Goal: Task Accomplishment & Management: Use online tool/utility

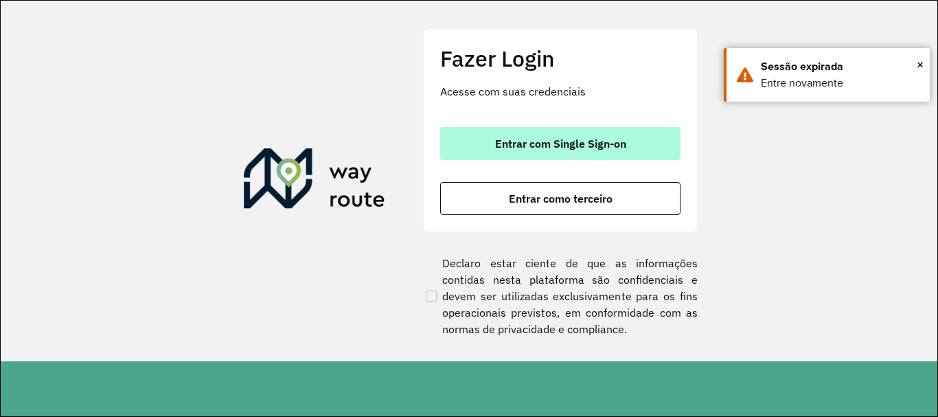
click at [531, 140] on span "Entrar com Single Sign-on" at bounding box center [560, 143] width 131 height 11
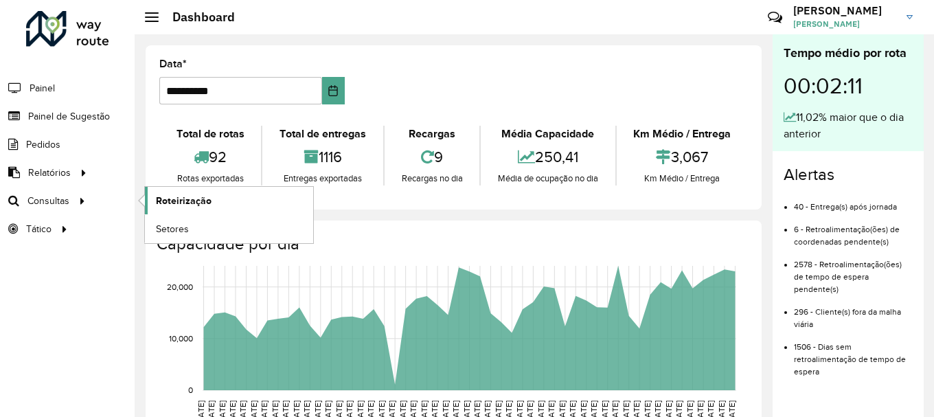
click at [163, 200] on span "Roteirização" at bounding box center [184, 201] width 56 height 14
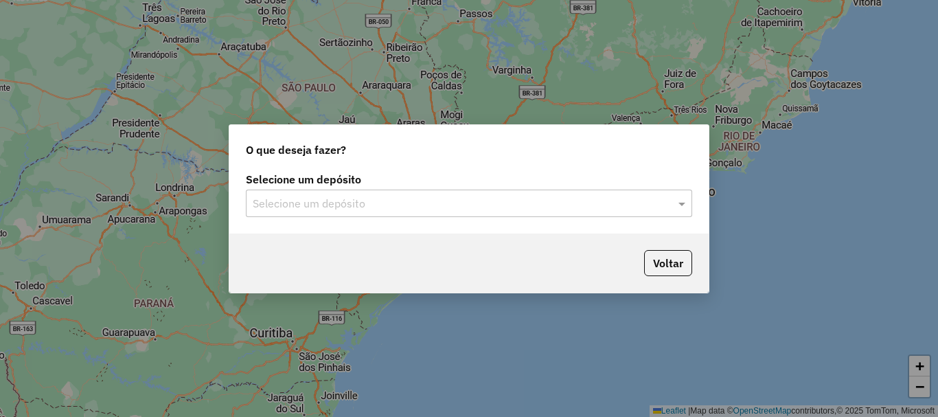
click at [349, 200] on input "text" at bounding box center [455, 204] width 405 height 16
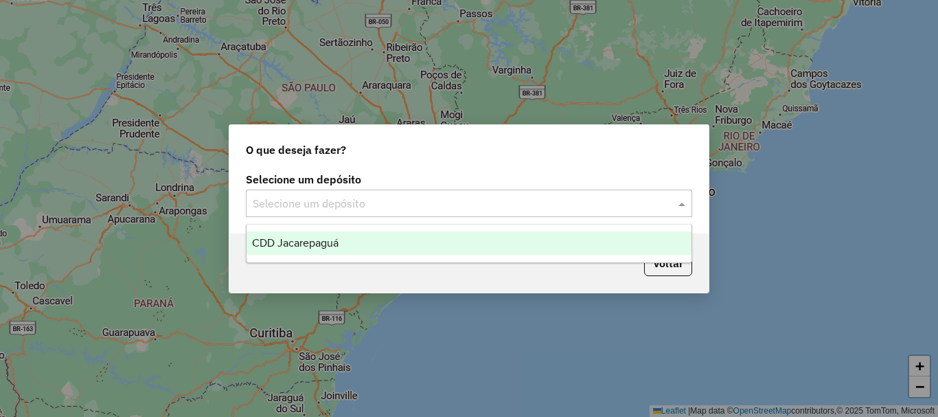
click at [322, 249] on div "CDD Jacarepaguá" at bounding box center [468, 242] width 445 height 23
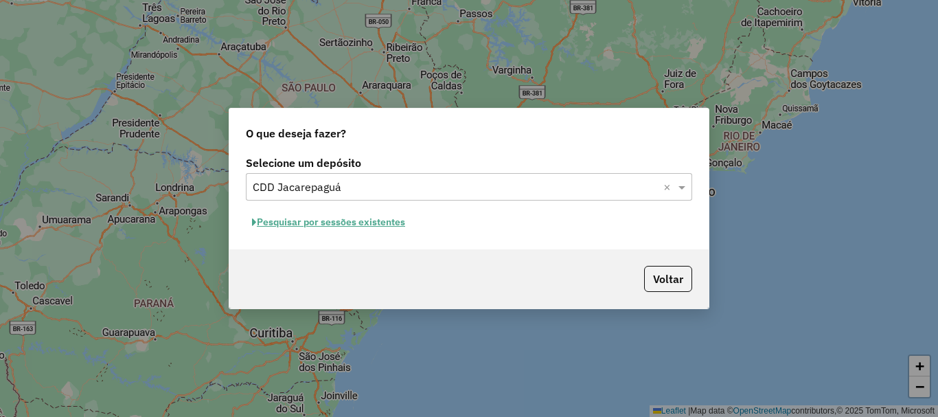
click at [328, 227] on button "Pesquisar por sessões existentes" at bounding box center [328, 221] width 165 height 21
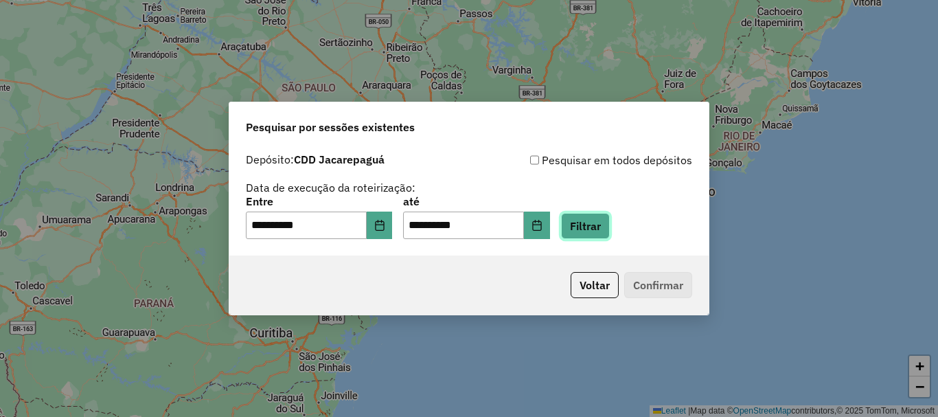
click at [603, 213] on button "Filtrar" at bounding box center [585, 226] width 49 height 26
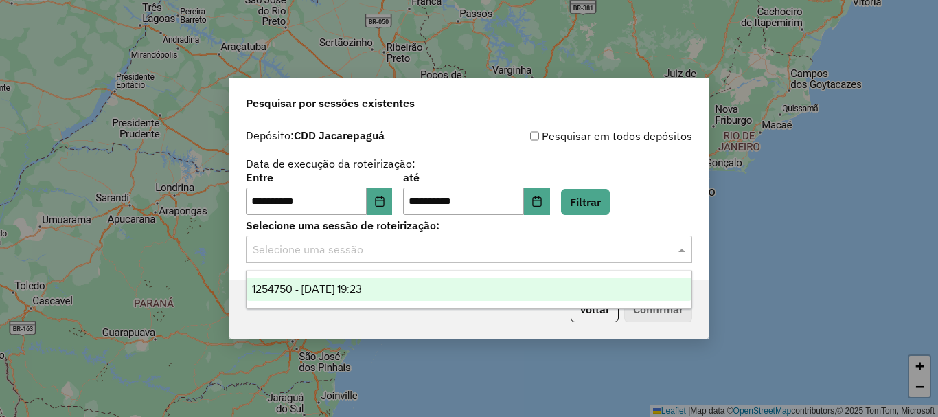
click at [422, 246] on input "text" at bounding box center [455, 250] width 405 height 16
click at [362, 286] on span "1254750 - 28/08/2025 19:23" at bounding box center [307, 289] width 110 height 12
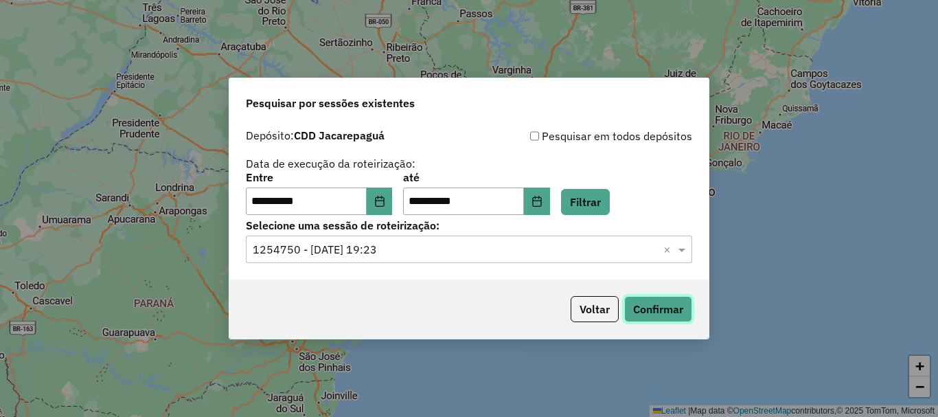
click at [658, 312] on button "Confirmar" at bounding box center [658, 309] width 68 height 26
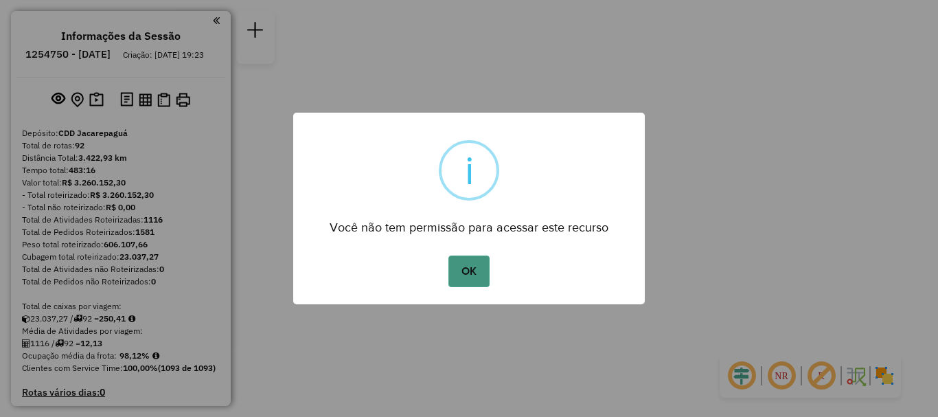
click at [469, 274] on button "OK" at bounding box center [468, 271] width 41 height 32
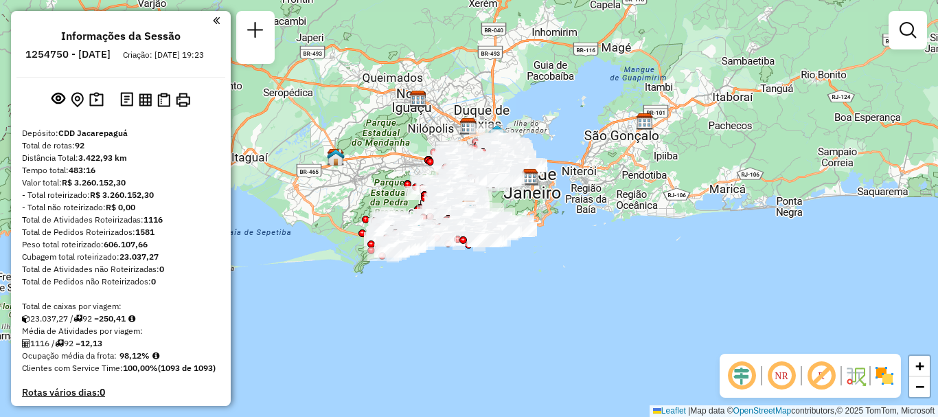
drag, startPoint x: 937, startPoint y: 3, endPoint x: 875, endPoint y: 80, distance: 99.6
click at [874, 81] on div "Janela de atendimento Grade de atendimento Capacidade Transportadoras Veículos …" at bounding box center [469, 208] width 938 height 417
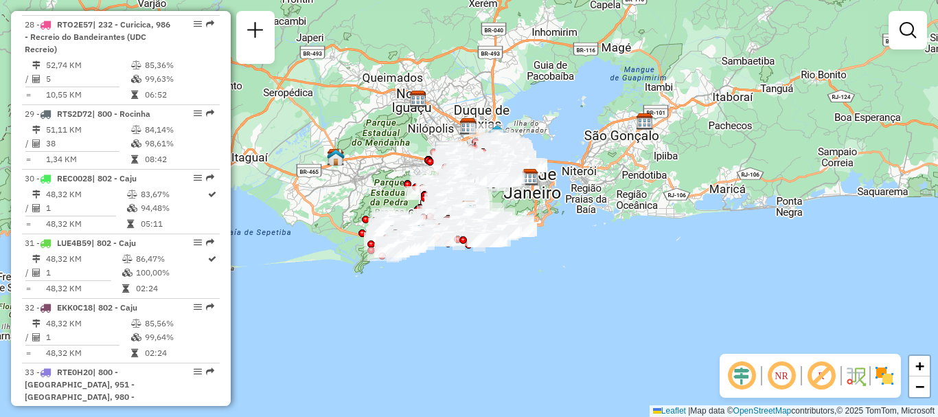
scroll to position [6268, 0]
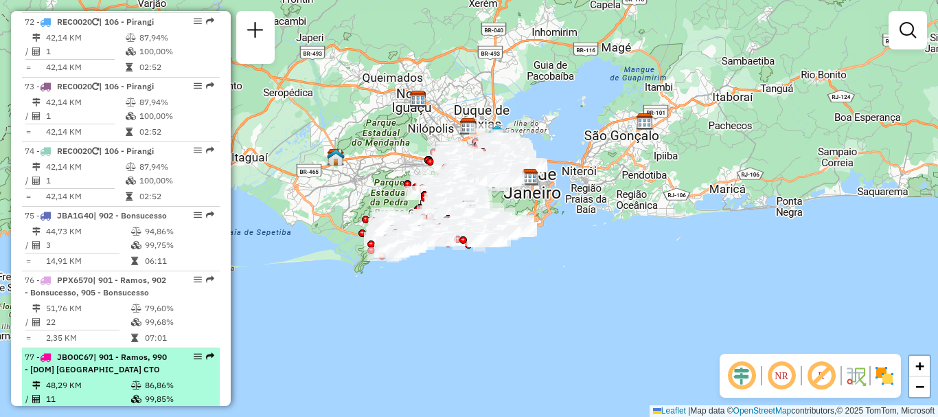
click at [119, 352] on span "| 901 - Ramos, 990 - [DOM] [GEOGRAPHIC_DATA] CTO" at bounding box center [96, 363] width 142 height 23
select select "**********"
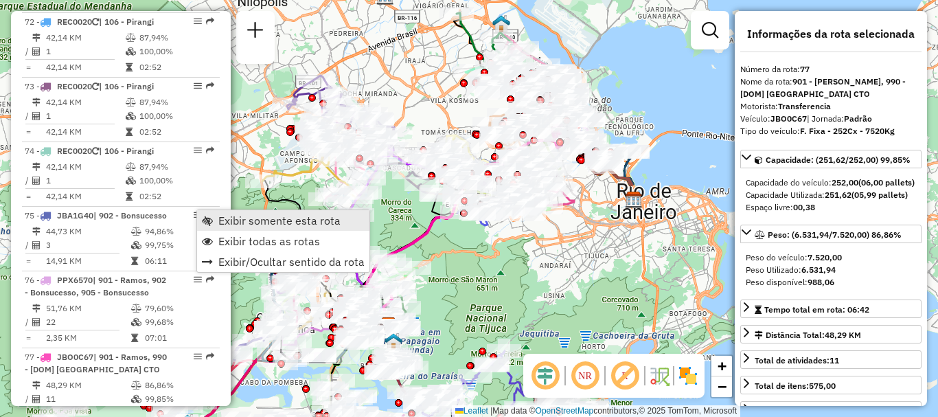
click at [262, 220] on span "Exibir somente esta rota" at bounding box center [279, 220] width 122 height 11
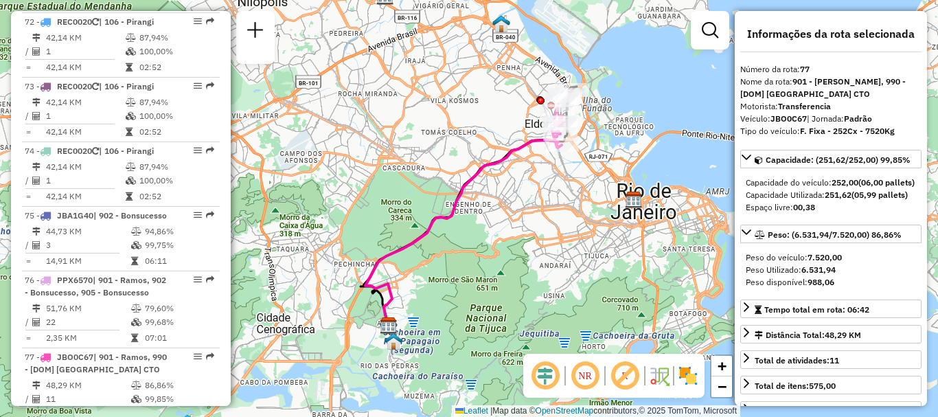
drag, startPoint x: 484, startPoint y: 155, endPoint x: 472, endPoint y: 165, distance: 15.6
click at [472, 165] on div "Janela de atendimento Grade de atendimento Capacidade Transportadoras Veículos …" at bounding box center [469, 208] width 938 height 417
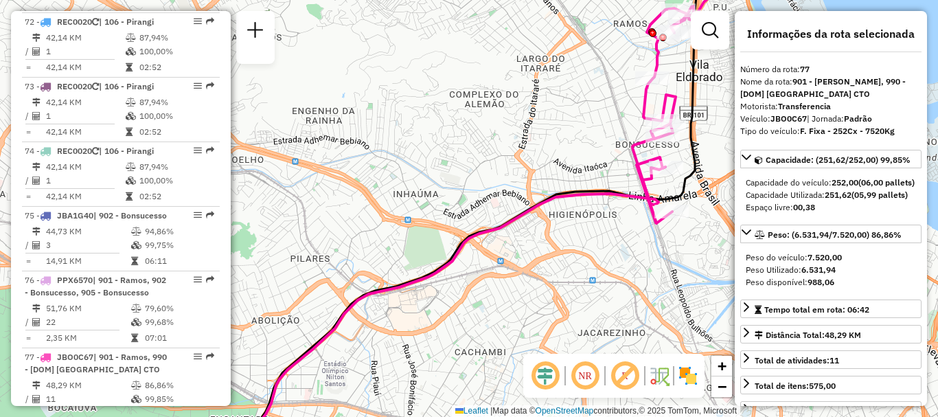
drag, startPoint x: 483, startPoint y: 200, endPoint x: 472, endPoint y: 209, distance: 13.6
click at [475, 207] on div "Janela de atendimento Grade de atendimento Capacidade Transportadoras Veículos …" at bounding box center [469, 208] width 938 height 417
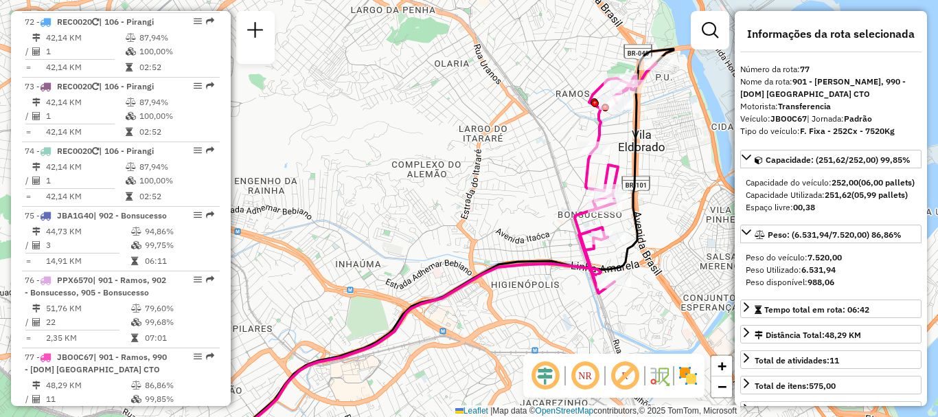
scroll to position [5702, 0]
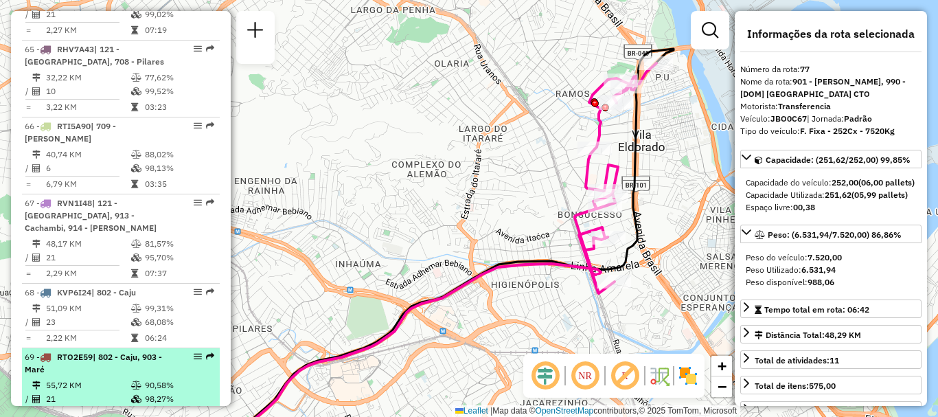
click at [84, 351] on div "69 - RTO2E59 | 802 - Caju, 903 - Maré" at bounding box center [98, 363] width 146 height 25
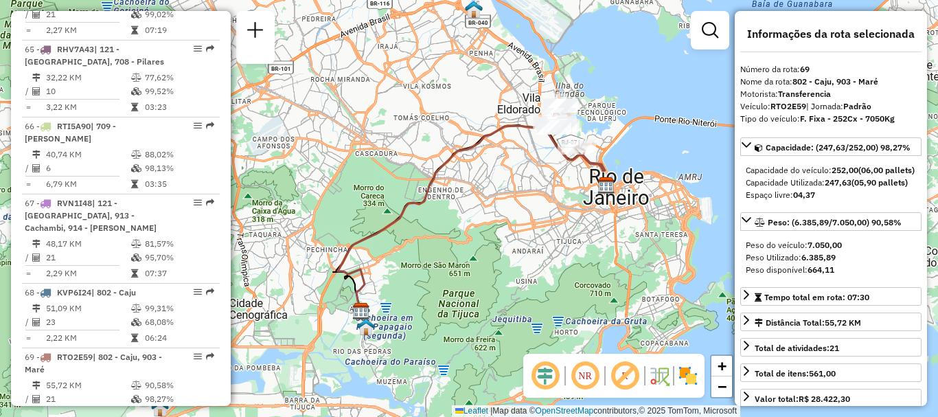
drag, startPoint x: 528, startPoint y: 143, endPoint x: 515, endPoint y: 172, distance: 32.3
click at [515, 168] on div "Rota 69 - Placa RTO2E59 55029704 - TRADIcAO NARDESTINA Janela de atendimento Gr…" at bounding box center [469, 208] width 938 height 417
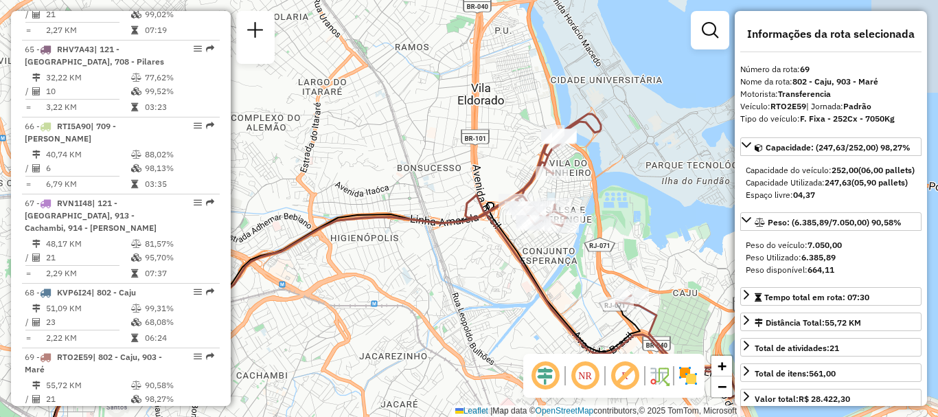
drag, startPoint x: 547, startPoint y: 237, endPoint x: 538, endPoint y: 266, distance: 30.7
click at [538, 266] on div "Janela de atendimento Grade de atendimento Capacidade Transportadoras Veículos …" at bounding box center [469, 208] width 938 height 417
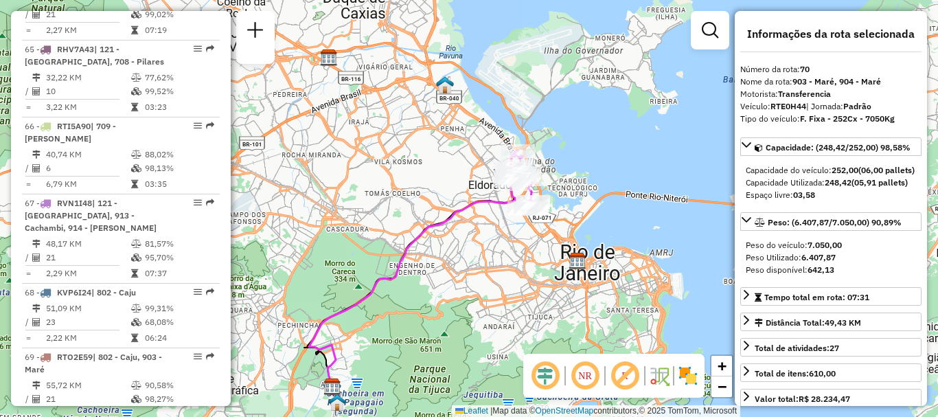
drag, startPoint x: 506, startPoint y: 214, endPoint x: 498, endPoint y: 219, distance: 9.3
click at [498, 219] on div "Janela de atendimento Grade de atendimento Capacidade Transportadoras Veículos …" at bounding box center [469, 208] width 938 height 417
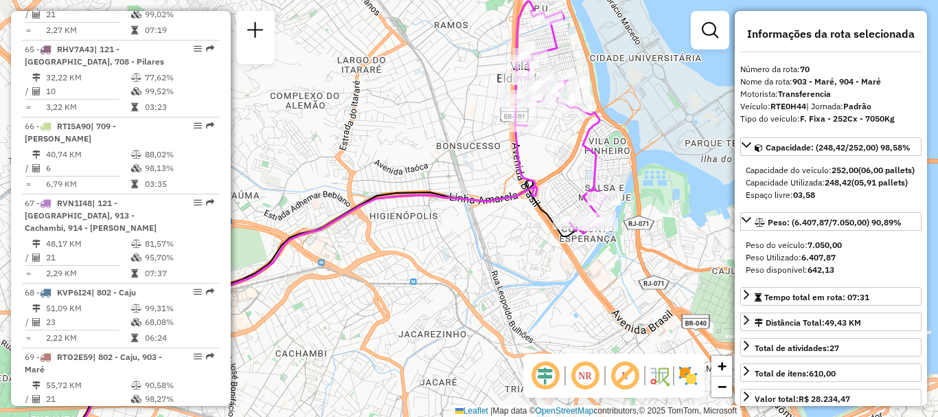
drag, startPoint x: 477, startPoint y: 196, endPoint x: 490, endPoint y: 258, distance: 64.0
click at [490, 258] on icon at bounding box center [298, 304] width 477 height 358
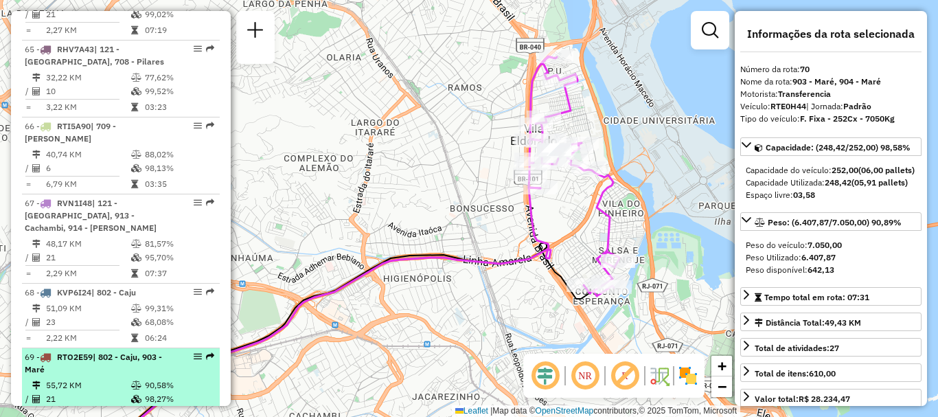
click at [127, 351] on div "69 - RTO2E59 | 802 - Caju, 903 - Maré" at bounding box center [98, 363] width 146 height 25
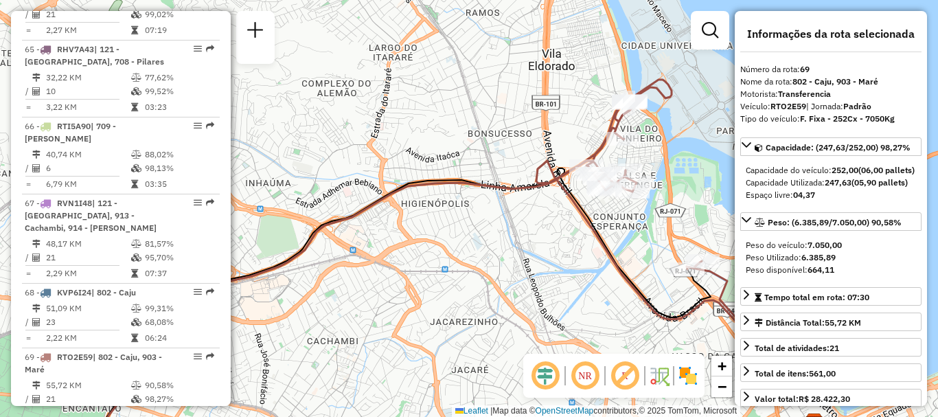
drag, startPoint x: 554, startPoint y: 150, endPoint x: 516, endPoint y: 214, distance: 74.2
click at [516, 214] on div "Janela de atendimento Grade de atendimento Capacidade Transportadoras Veículos …" at bounding box center [469, 208] width 938 height 417
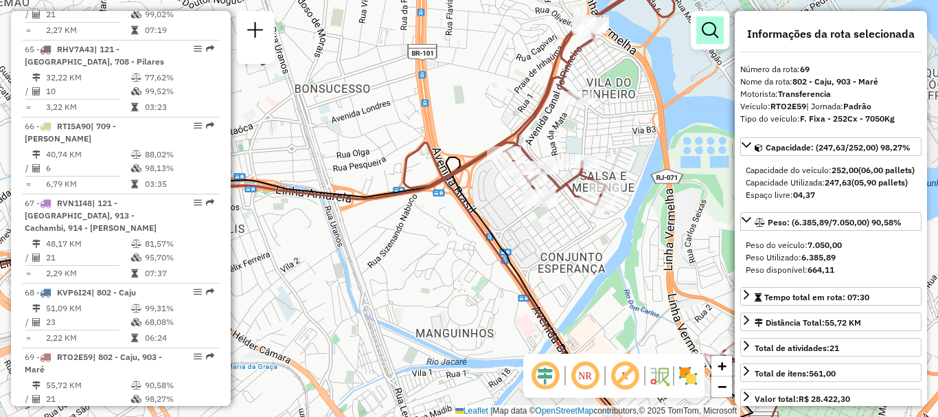
scroll to position [6191, 0]
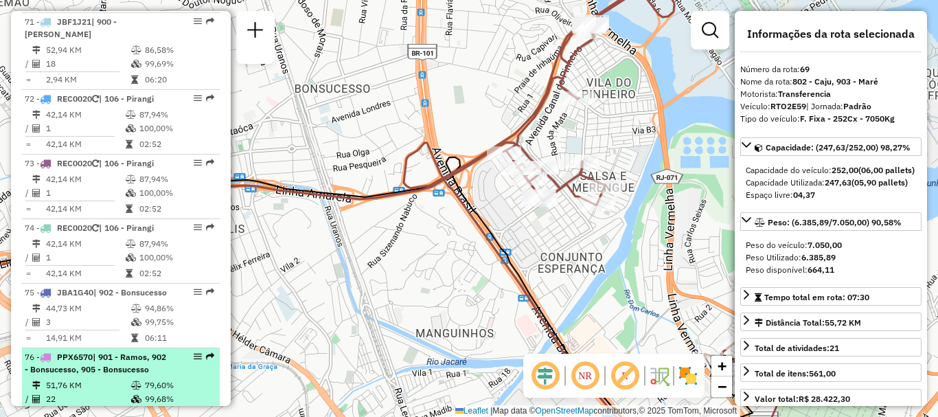
click at [129, 348] on li "76 - PPX6570 | 901 - Ramos, 902 - Bonsucesso, 905 - Bonsucesso 51,76 KM 79,60% …" at bounding box center [121, 386] width 198 height 77
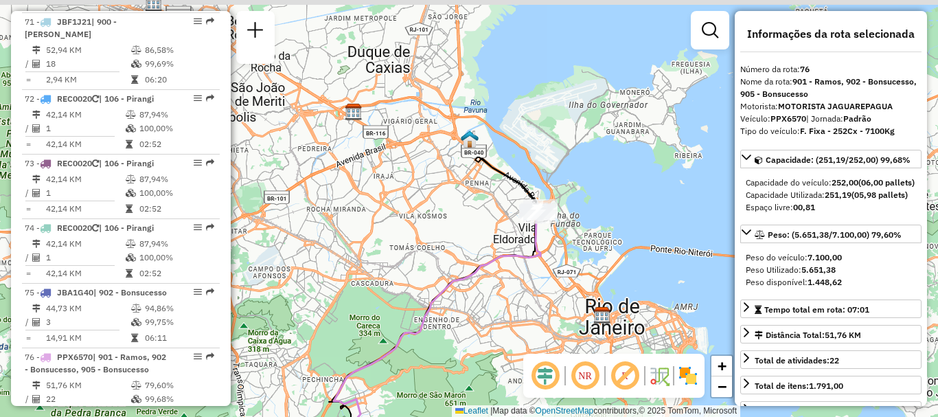
drag, startPoint x: 502, startPoint y: 146, endPoint x: 470, endPoint y: 240, distance: 99.4
click at [468, 240] on div "Janela de atendimento Grade de atendimento Capacidade Transportadoras Veículos …" at bounding box center [469, 208] width 938 height 417
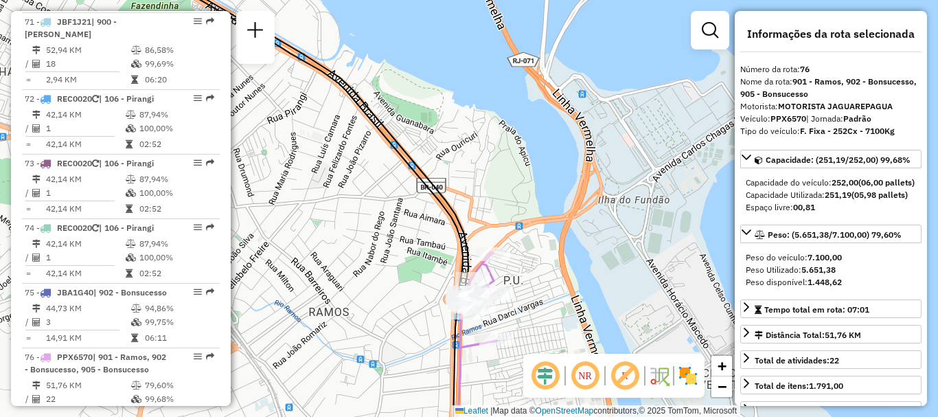
scroll to position [6806, 0]
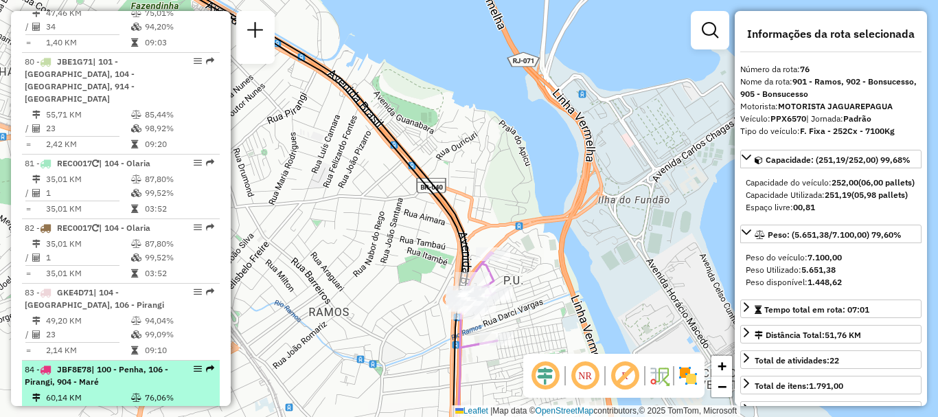
click at [127, 363] on div "84 - JBF8E78 | 100 - Penha, 106 - Pirangi, 904 - Maré" at bounding box center [98, 375] width 146 height 25
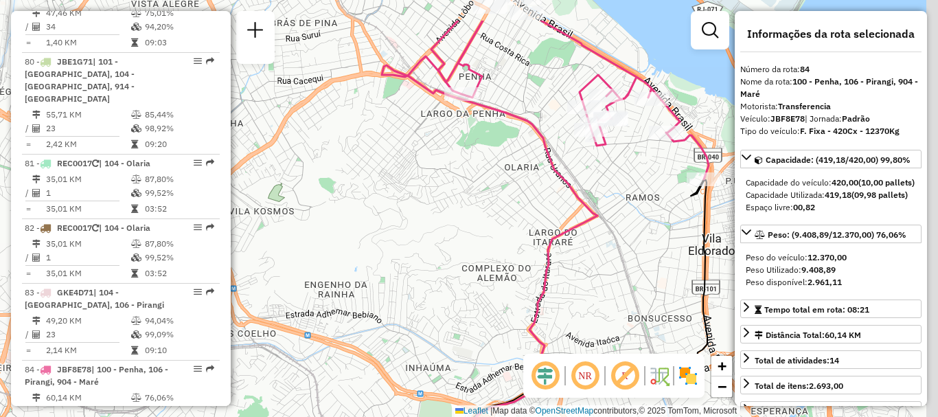
drag, startPoint x: 599, startPoint y: 101, endPoint x: 463, endPoint y: 280, distance: 225.4
click at [463, 280] on icon at bounding box center [463, 271] width 270 height 500
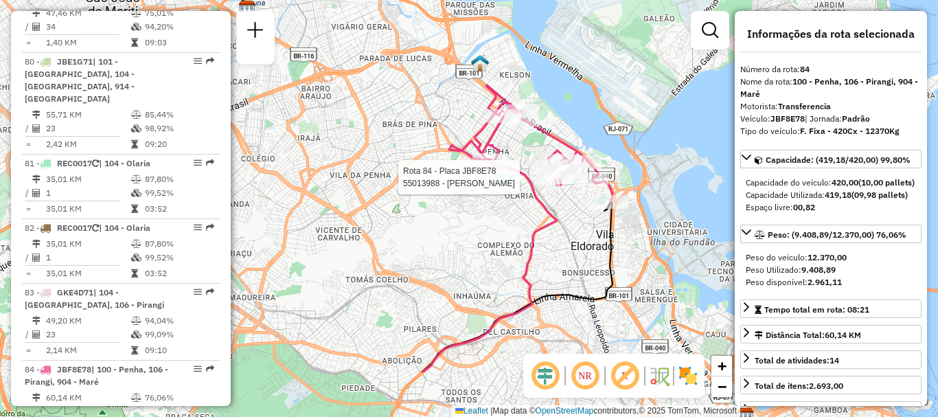
drag, startPoint x: 516, startPoint y: 278, endPoint x: 558, endPoint y: 192, distance: 95.8
click at [558, 190] on div at bounding box center [554, 177] width 12 height 25
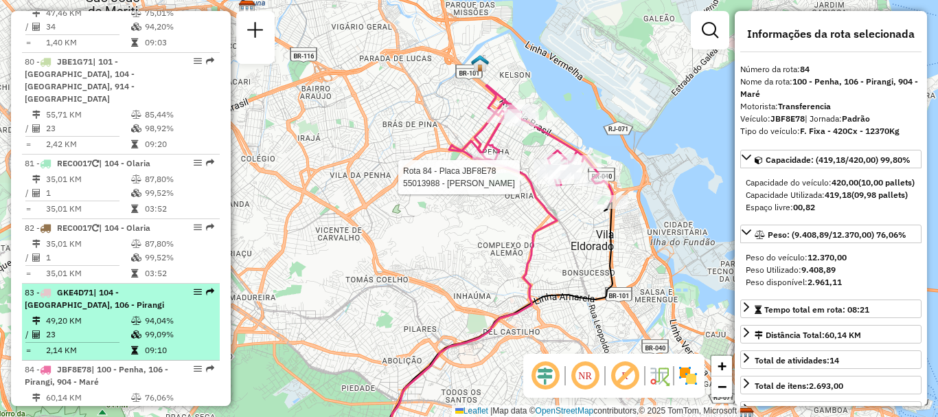
click at [74, 286] on div "83 - GKE4D71 | 104 - [GEOGRAPHIC_DATA], 106 - Pirangi" at bounding box center [98, 298] width 146 height 25
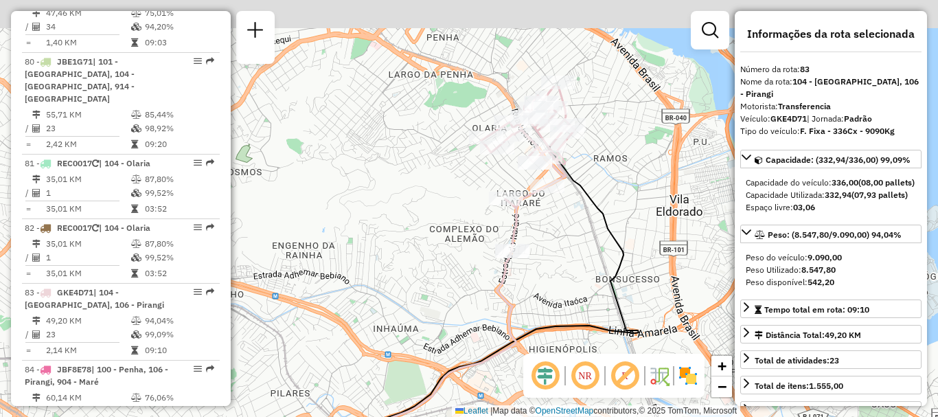
drag, startPoint x: 572, startPoint y: 85, endPoint x: 553, endPoint y: 220, distance: 136.6
click at [553, 220] on div "Janela de atendimento Grade de atendimento Capacidade Transportadoras Veículos …" at bounding box center [469, 208] width 938 height 417
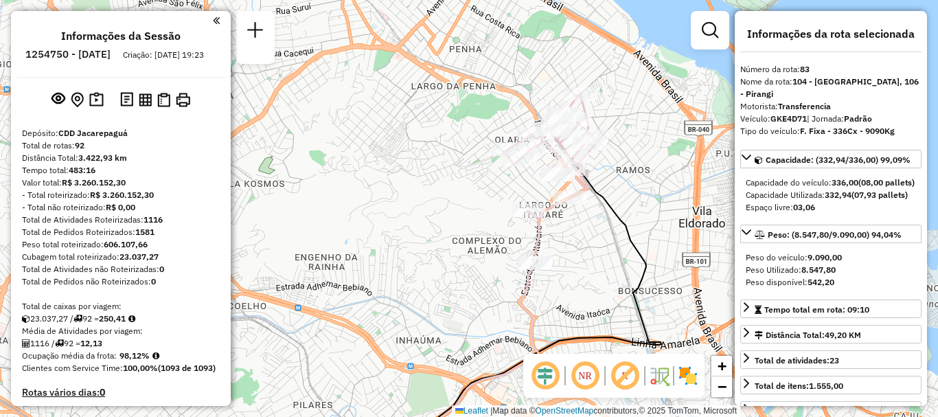
scroll to position [5176, 0]
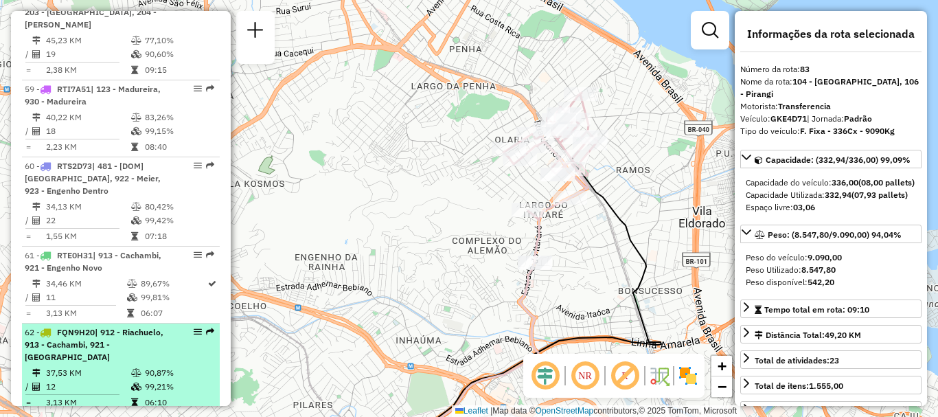
click at [85, 327] on span "| 912 - Riachuelo, 913 - Cachambi, 921 - [GEOGRAPHIC_DATA]" at bounding box center [94, 344] width 139 height 35
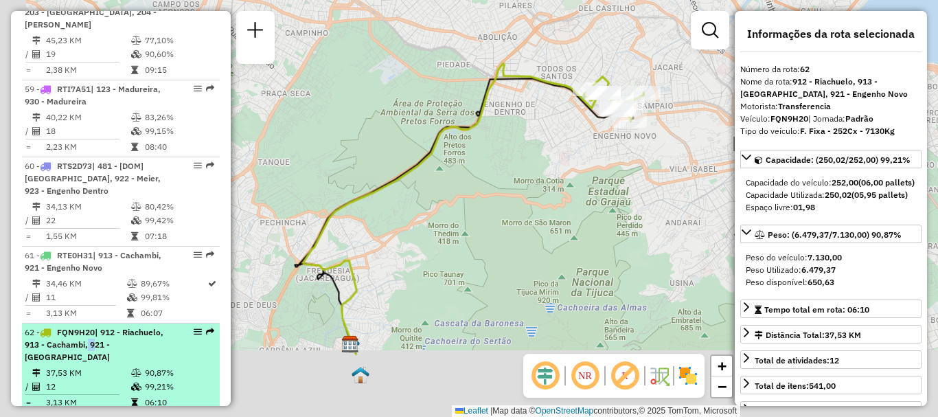
click at [85, 327] on span "| 912 - Riachuelo, 913 - Cachambi, 921 - [GEOGRAPHIC_DATA]" at bounding box center [94, 344] width 139 height 35
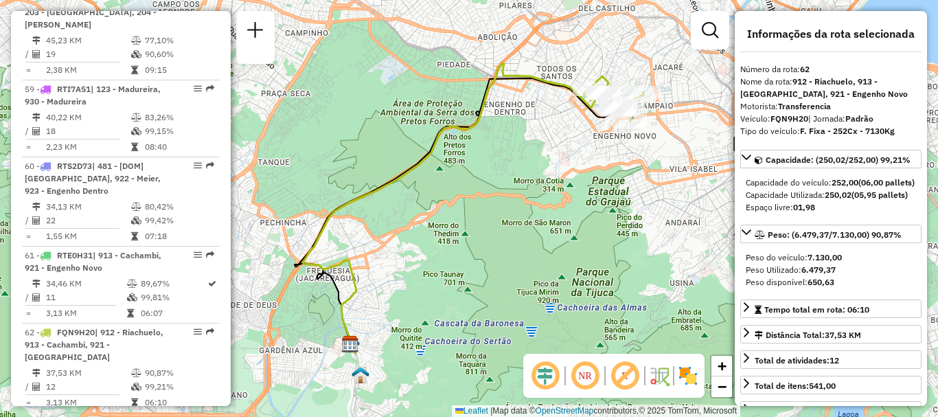
scroll to position [6511, 0]
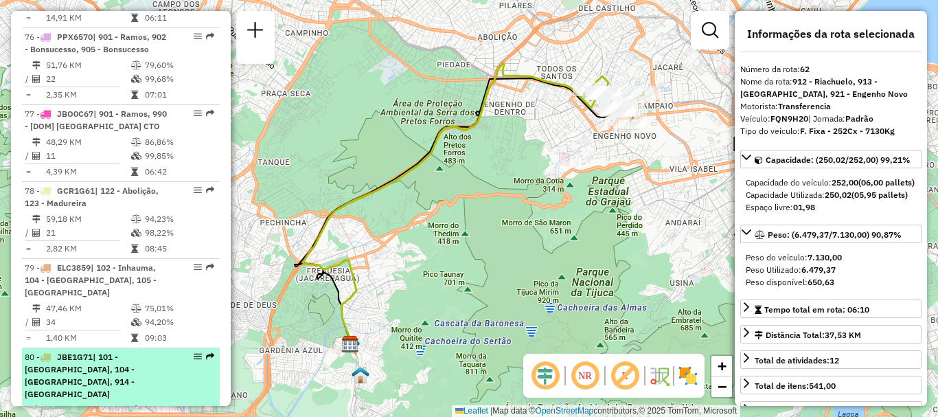
click at [102, 403] on td "55,71 KM" at bounding box center [87, 410] width 85 height 14
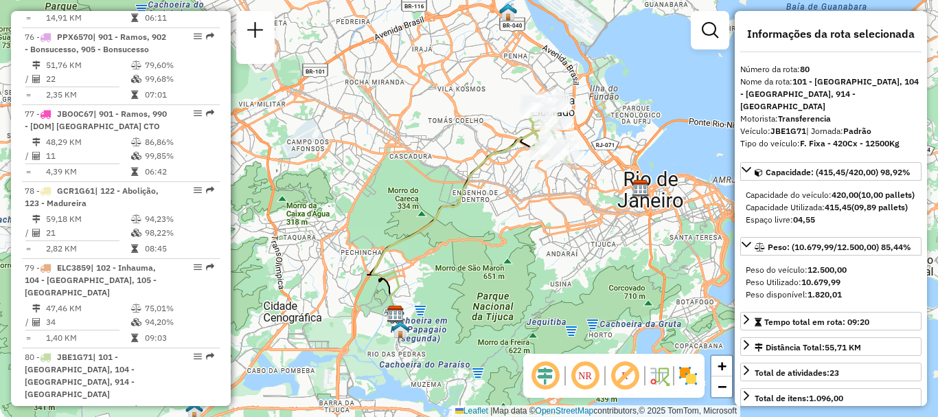
drag, startPoint x: 474, startPoint y: 178, endPoint x: 451, endPoint y: 207, distance: 36.7
click at [451, 207] on icon at bounding box center [467, 223] width 190 height 191
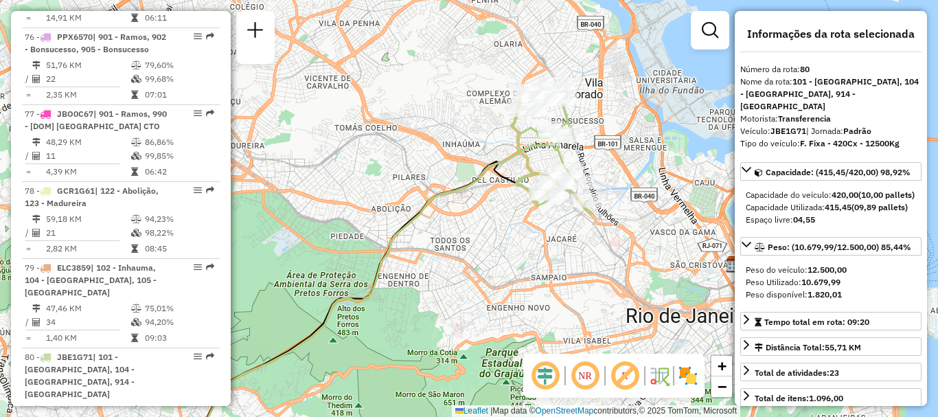
click at [512, 212] on icon at bounding box center [552, 149] width 80 height 130
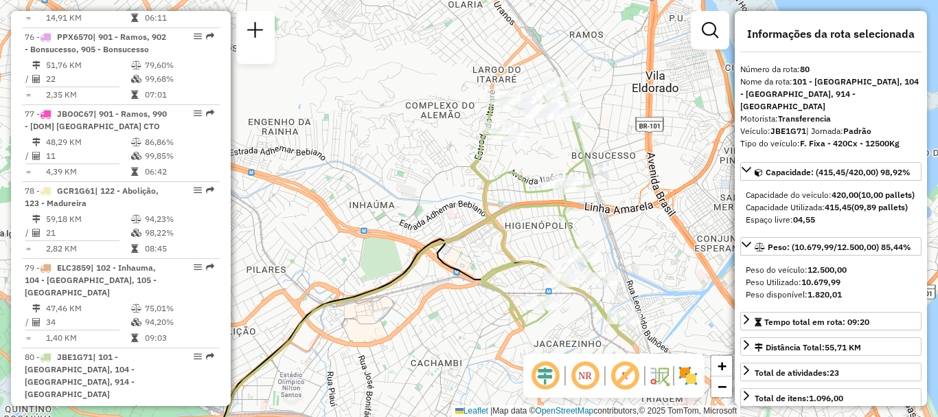
scroll to position [5099, 0]
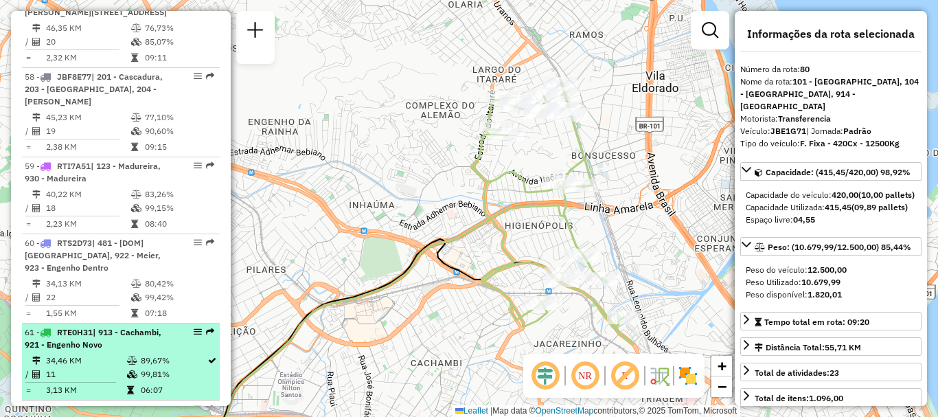
click at [97, 327] on span "| 913 - Cachambi, 921 - Engenho Novo" at bounding box center [93, 338] width 137 height 23
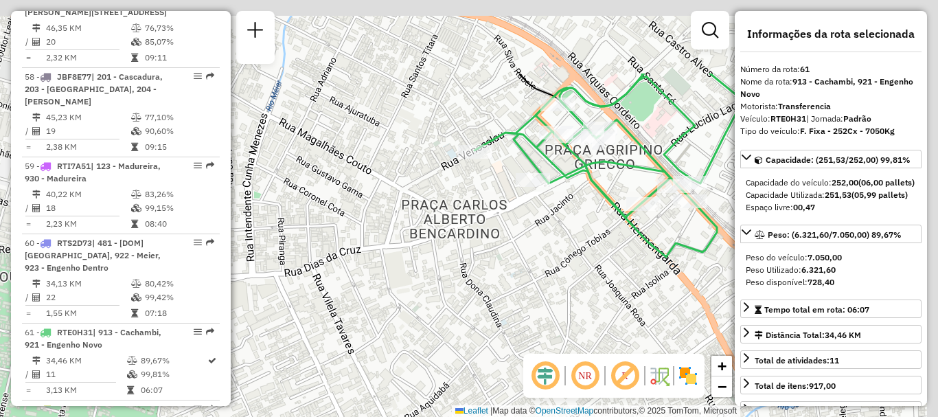
drag, startPoint x: 626, startPoint y: 87, endPoint x: 503, endPoint y: 221, distance: 181.3
click at [503, 221] on div "Janela de atendimento Grade de atendimento Capacidade Transportadoras Veículos …" at bounding box center [469, 208] width 938 height 417
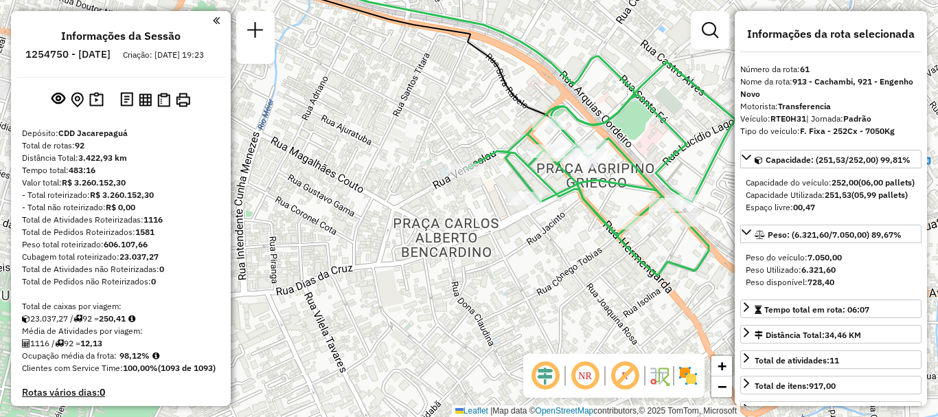
scroll to position [2738, 0]
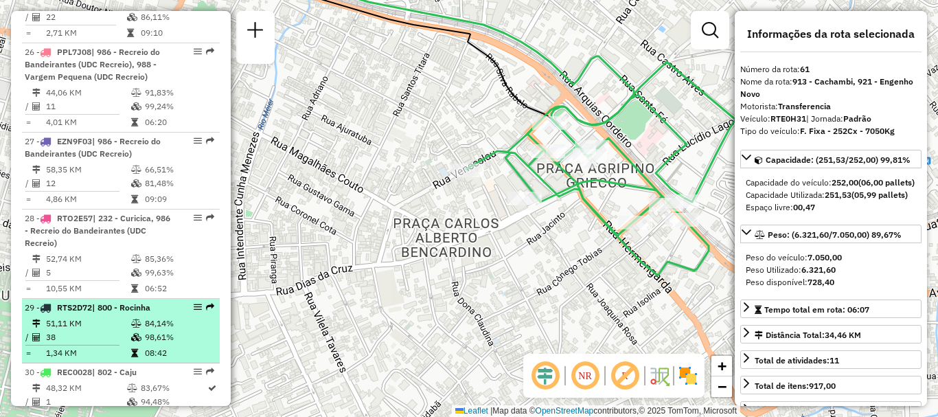
click at [87, 317] on td "51,11 KM" at bounding box center [87, 324] width 85 height 14
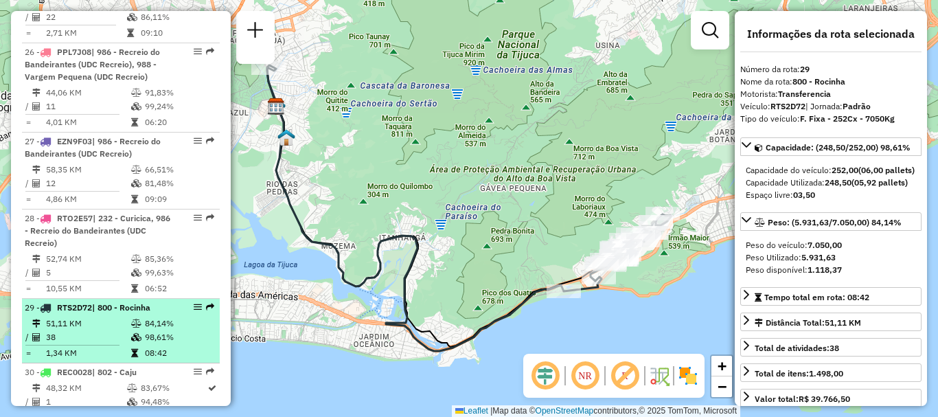
click at [115, 317] on td "51,11 KM" at bounding box center [87, 324] width 85 height 14
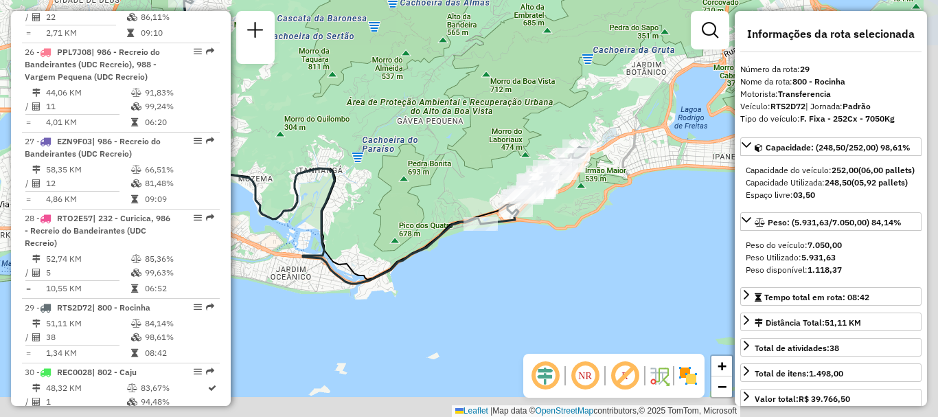
drag, startPoint x: 581, startPoint y: 242, endPoint x: 483, endPoint y: 153, distance: 131.7
click at [484, 154] on div "Janela de atendimento Grade de atendimento Capacidade Transportadoras Veículos …" at bounding box center [469, 208] width 938 height 417
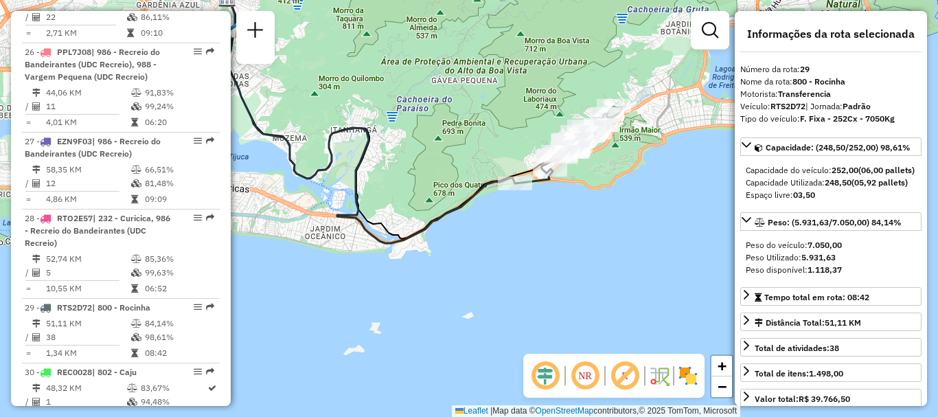
scroll to position [5010, 0]
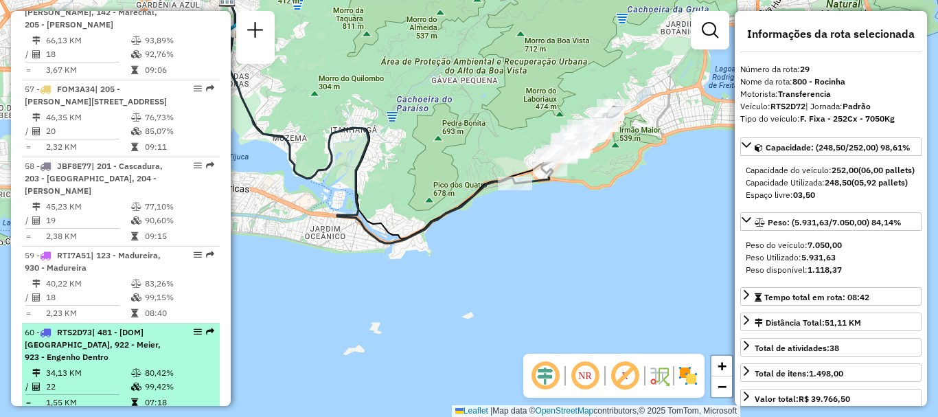
click at [91, 327] on span "| 481 - [DOM] [GEOGRAPHIC_DATA], 922 - Meier, 923 - Engenho Dentro" at bounding box center [93, 344] width 136 height 35
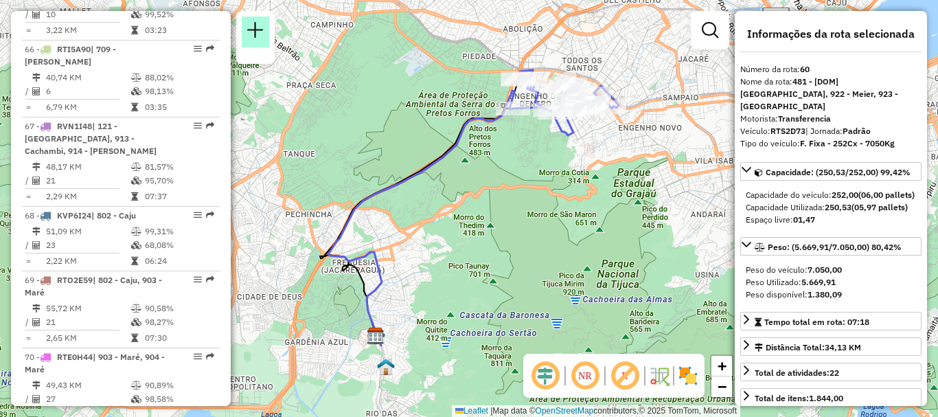
scroll to position [3316, 0]
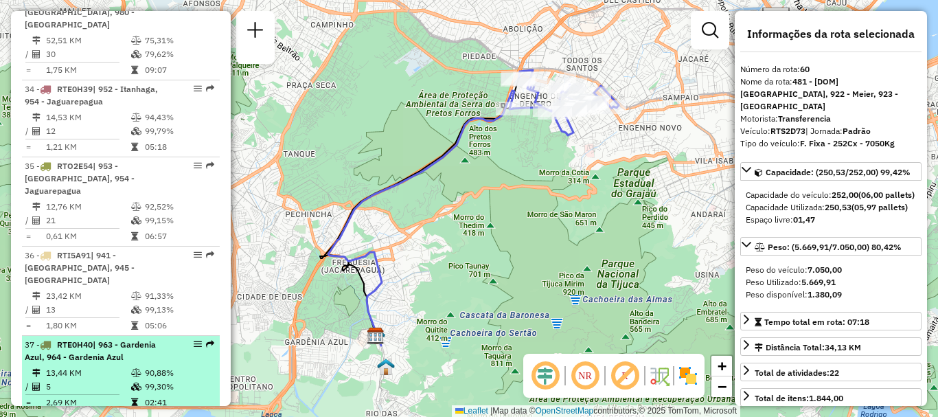
click at [206, 340] on em at bounding box center [210, 344] width 8 height 8
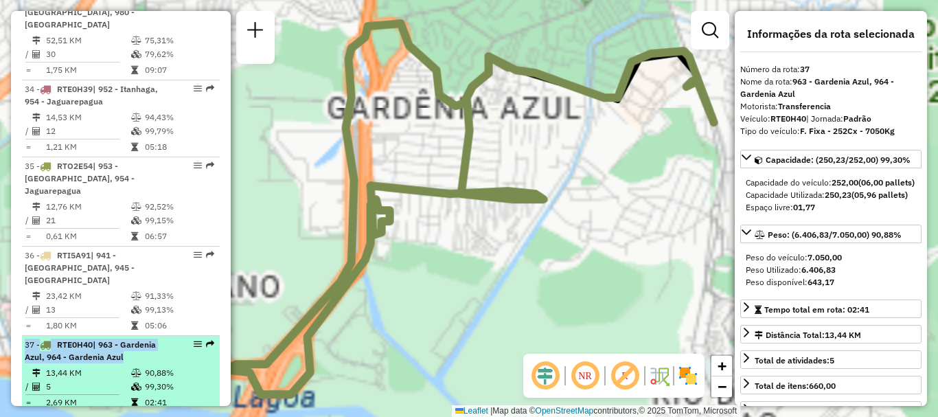
click at [206, 340] on em at bounding box center [210, 344] width 8 height 8
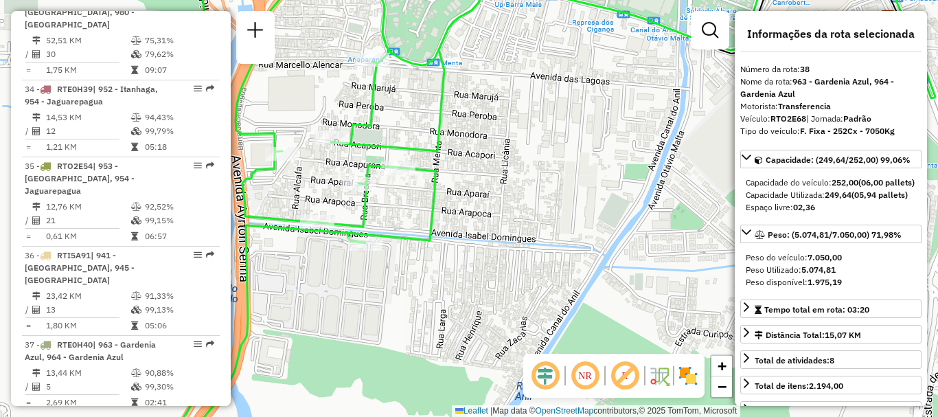
drag, startPoint x: 455, startPoint y: 150, endPoint x: 506, endPoint y: 196, distance: 69.5
click at [509, 196] on div "Janela de atendimento Grade de atendimento Capacidade Transportadoras Veículos …" at bounding box center [469, 208] width 938 height 417
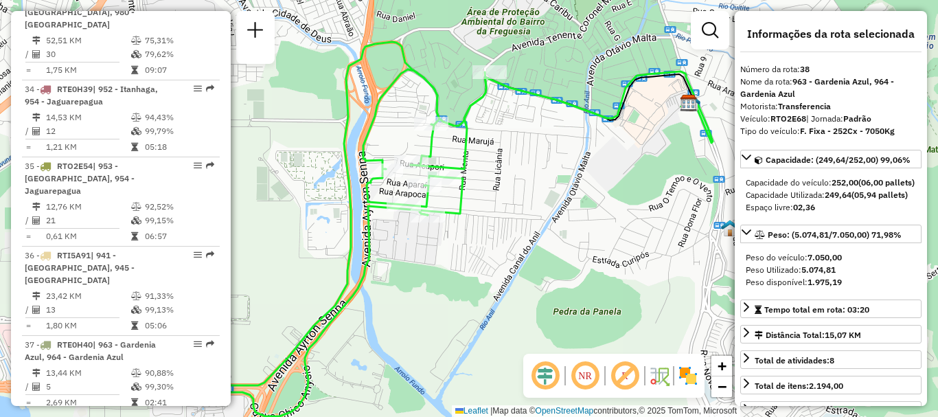
drag, startPoint x: 494, startPoint y: 164, endPoint x: 506, endPoint y: 159, distance: 13.3
click at [506, 159] on div "Janela de atendimento Grade de atendimento Capacidade Transportadoras Veículos …" at bounding box center [469, 208] width 938 height 417
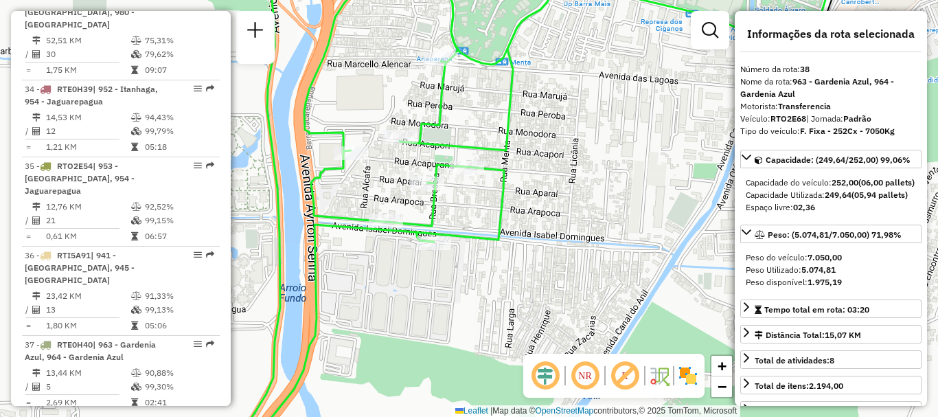
scroll to position [3085, 0]
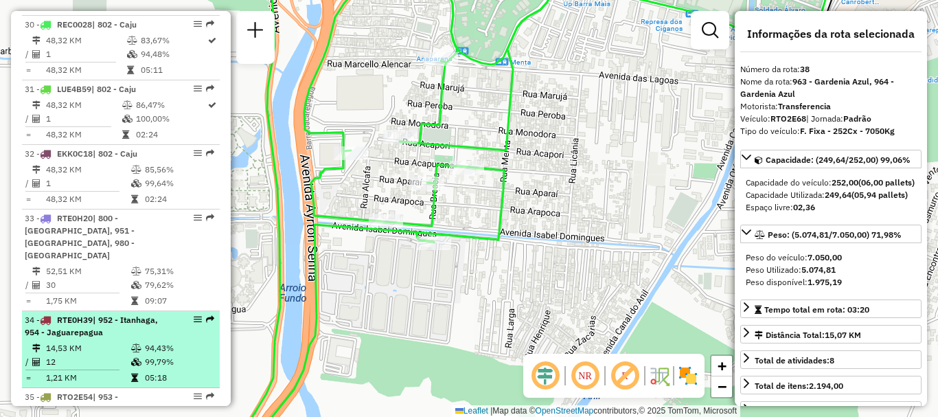
click at [206, 315] on em at bounding box center [210, 319] width 8 height 8
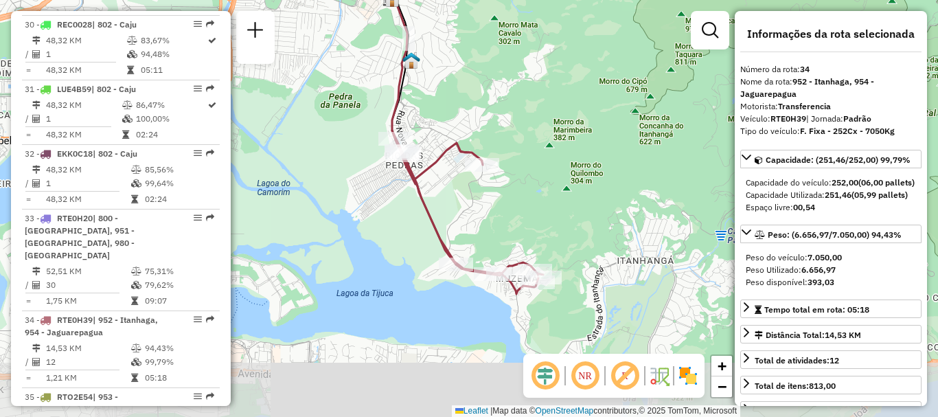
drag, startPoint x: 545, startPoint y: 312, endPoint x: 541, endPoint y: 242, distance: 69.5
click at [541, 242] on div "Janela de atendimento Grade de atendimento Capacidade Transportadoras Veículos …" at bounding box center [469, 208] width 938 height 417
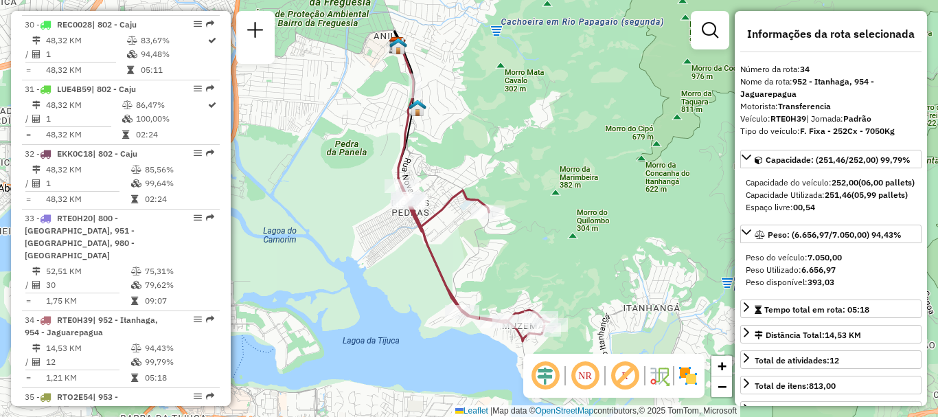
drag, startPoint x: 463, startPoint y: 115, endPoint x: 470, endPoint y: 163, distance: 47.8
click at [470, 163] on div "Janela de atendimento Grade de atendimento Capacidade Transportadoras Veículos …" at bounding box center [469, 208] width 938 height 417
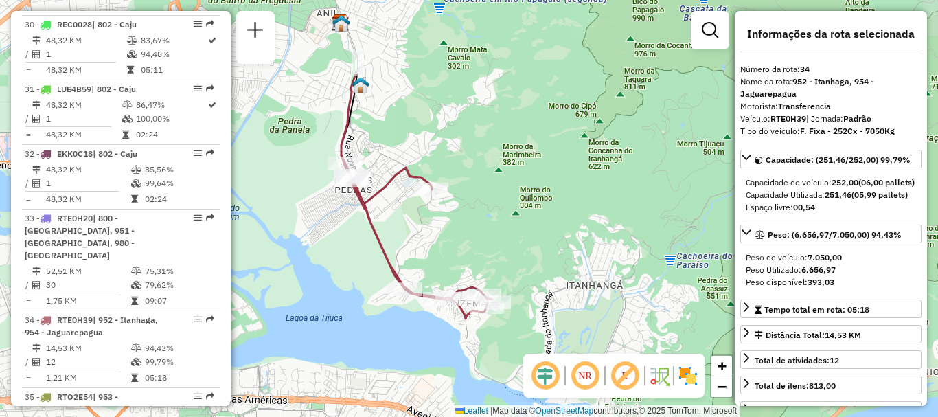
drag, startPoint x: 362, startPoint y: 111, endPoint x: 393, endPoint y: 226, distance: 118.8
click at [393, 226] on div "Janela de atendimento Grade de atendimento Capacidade Transportadoras Veículos …" at bounding box center [469, 208] width 938 height 417
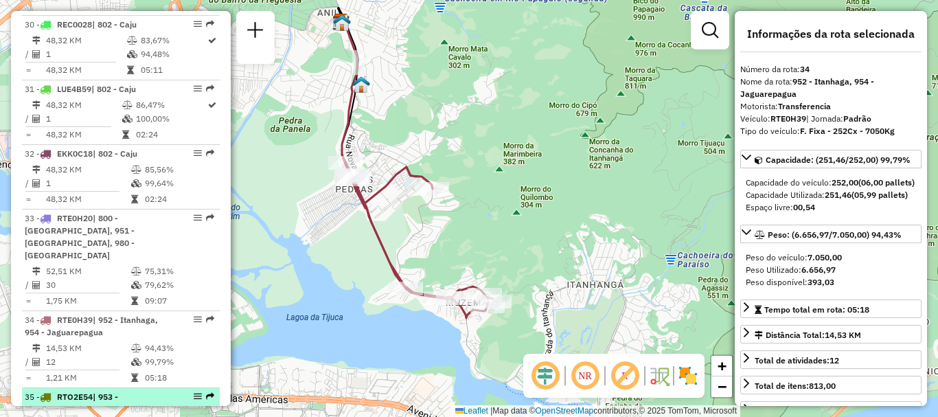
click at [207, 392] on em at bounding box center [210, 396] width 8 height 8
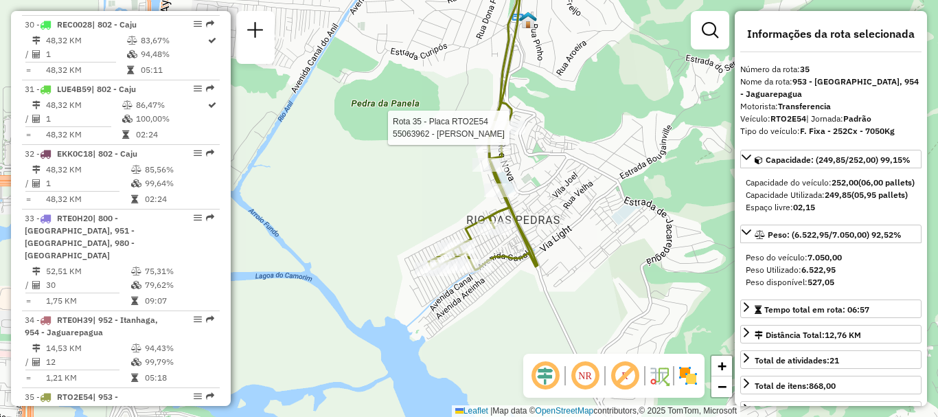
scroll to position [3559, 0]
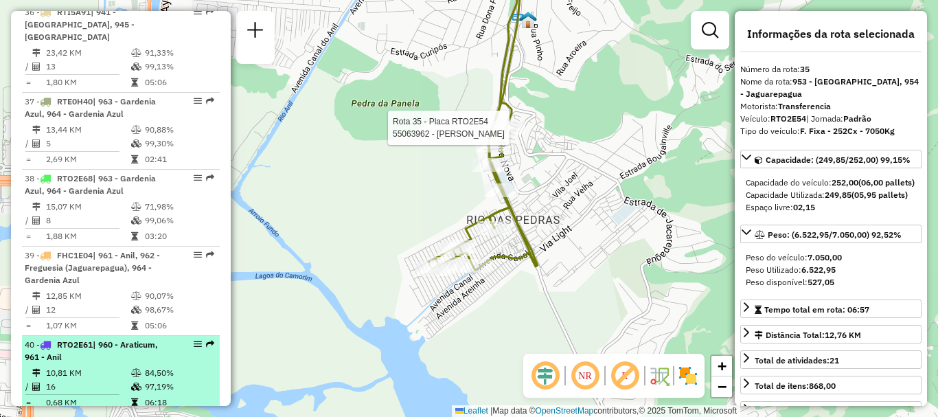
click at [200, 340] on div at bounding box center [193, 344] width 41 height 8
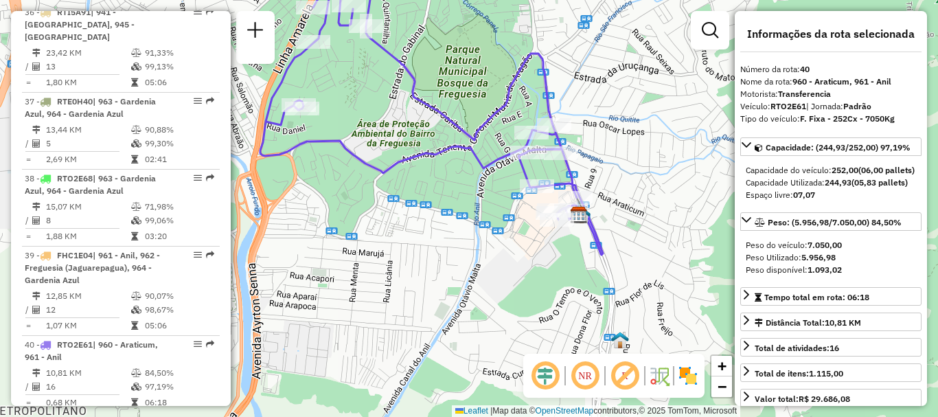
drag, startPoint x: 529, startPoint y: 253, endPoint x: 492, endPoint y: 168, distance: 92.9
click at [492, 168] on icon at bounding box center [431, 123] width 343 height 264
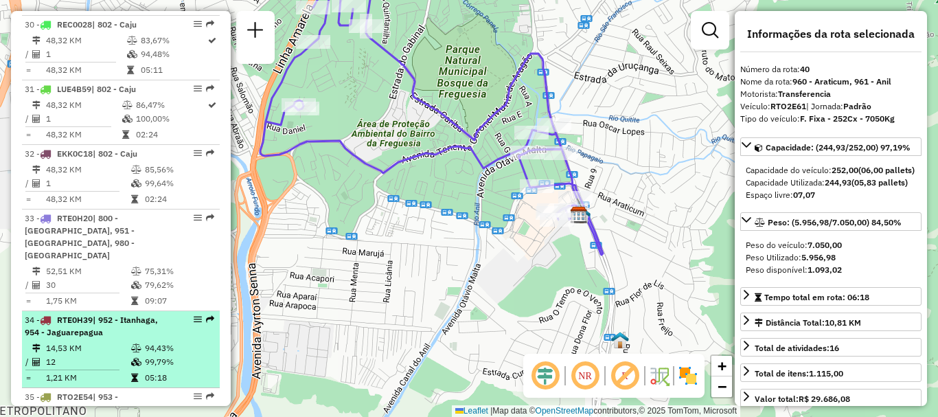
click at [210, 314] on div "34 - RTE0H39 | 952 - Itanhaga, 954 - [GEOGRAPHIC_DATA]" at bounding box center [121, 326] width 192 height 25
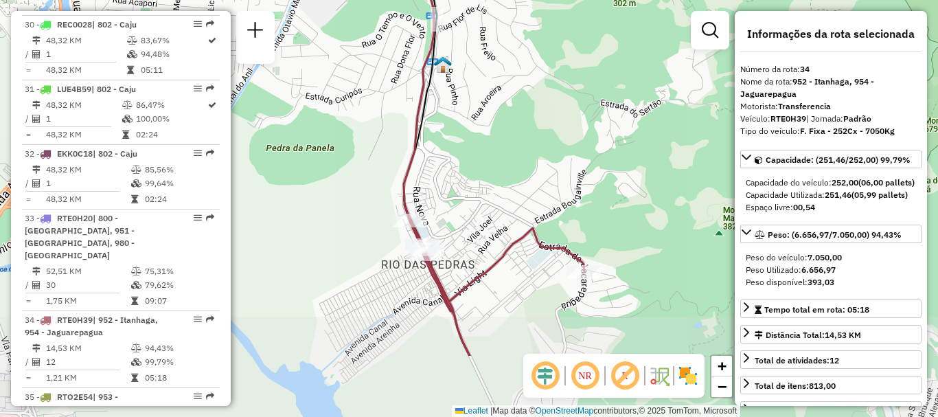
drag, startPoint x: 448, startPoint y: 298, endPoint x: 465, endPoint y: 192, distance: 107.0
click at [465, 192] on div "Janela de atendimento Grade de atendimento Capacidade Transportadoras Veículos …" at bounding box center [469, 208] width 938 height 417
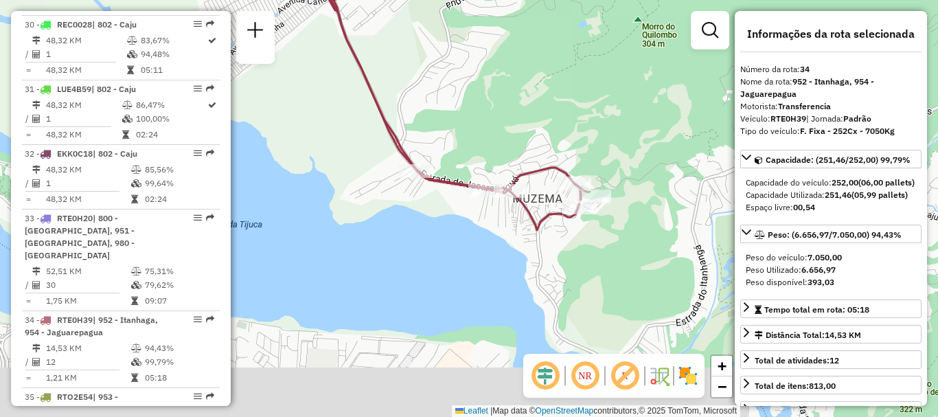
drag, startPoint x: 366, startPoint y: 203, endPoint x: 499, endPoint y: 143, distance: 146.0
click at [499, 143] on div "Janela de atendimento Grade de atendimento Capacidade Transportadoras Veículos …" at bounding box center [469, 208] width 938 height 417
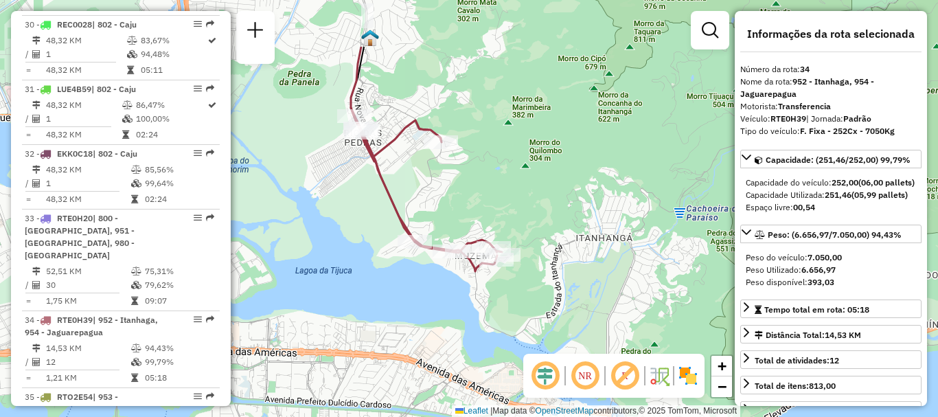
drag, startPoint x: 324, startPoint y: 106, endPoint x: 347, endPoint y: 202, distance: 98.8
click at [347, 202] on div "Janela de atendimento Grade de atendimento Capacidade Transportadoras Veículos …" at bounding box center [469, 208] width 938 height 417
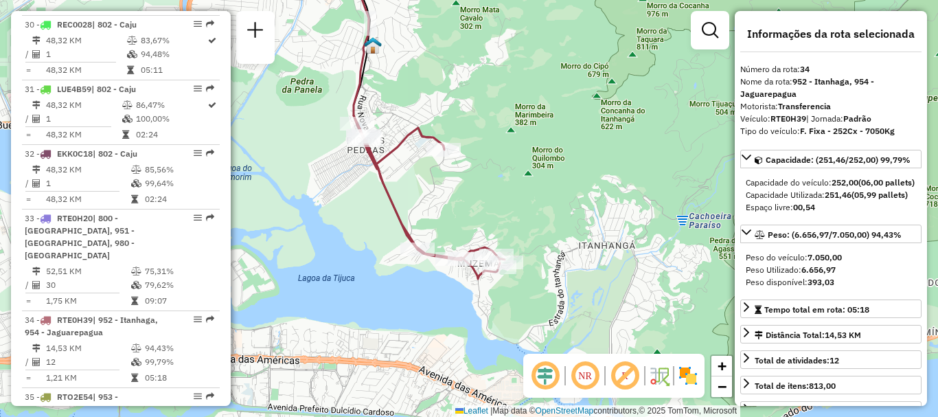
scroll to position [3469, 0]
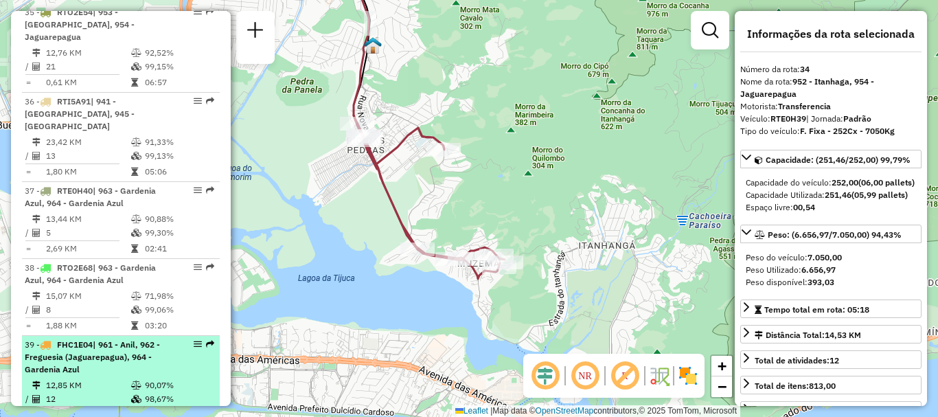
click at [206, 340] on em at bounding box center [210, 344] width 8 height 8
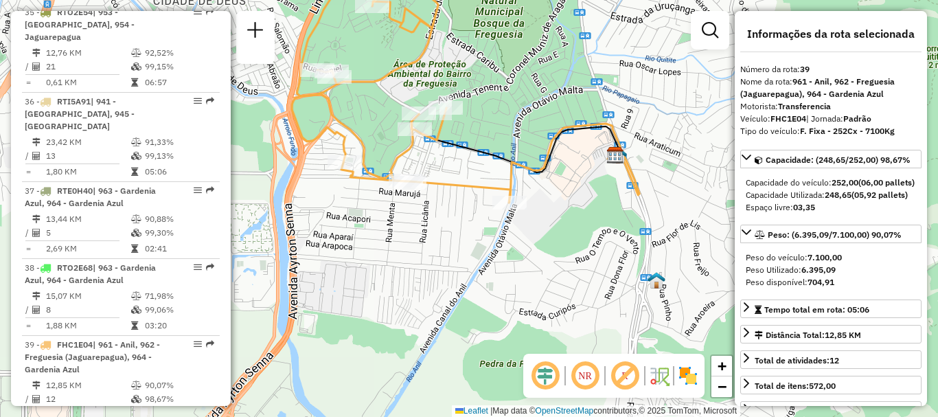
drag, startPoint x: 473, startPoint y: 249, endPoint x: 470, endPoint y: 108, distance: 141.5
click at [470, 108] on div "Janela de atendimento Grade de atendimento Capacidade Transportadoras Veículos …" at bounding box center [469, 208] width 938 height 417
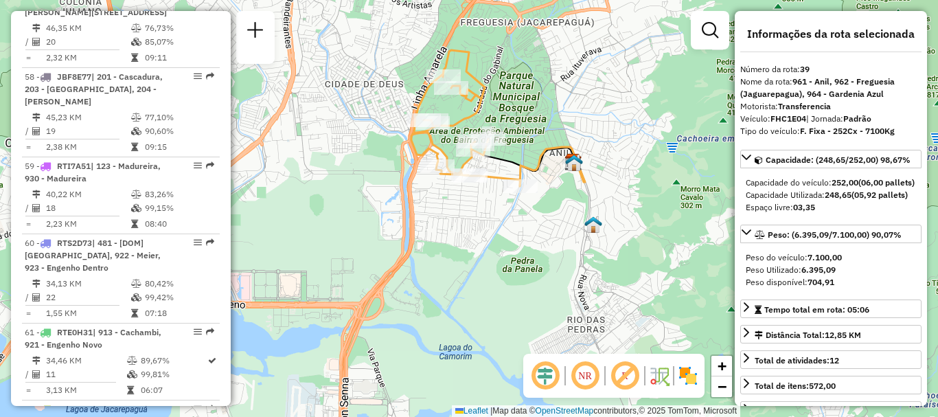
scroll to position [3085, 0]
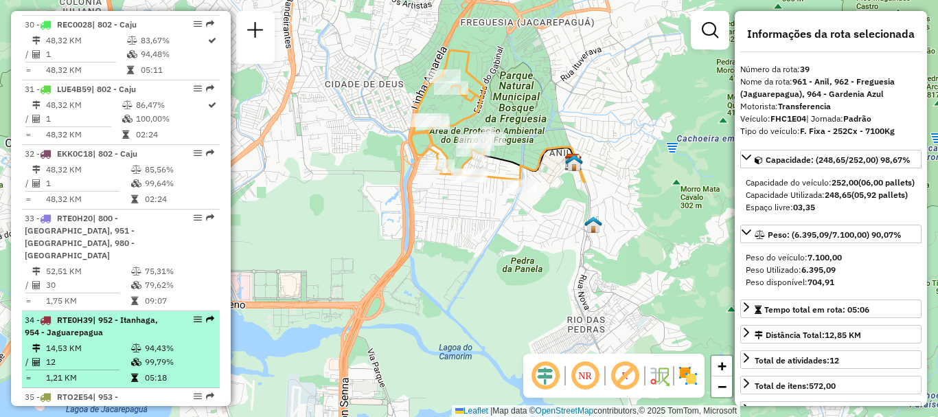
click at [206, 315] on em at bounding box center [210, 319] width 8 height 8
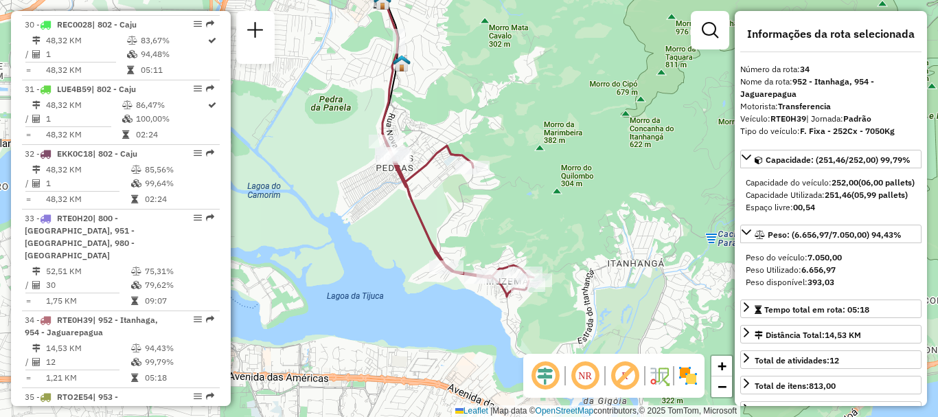
drag, startPoint x: 523, startPoint y: 310, endPoint x: 509, endPoint y: 242, distance: 68.7
click at [509, 242] on div "Janela de atendimento Grade de atendimento Capacidade Transportadoras Veículos …" at bounding box center [469, 208] width 938 height 417
